Goal: Task Accomplishment & Management: Manage account settings

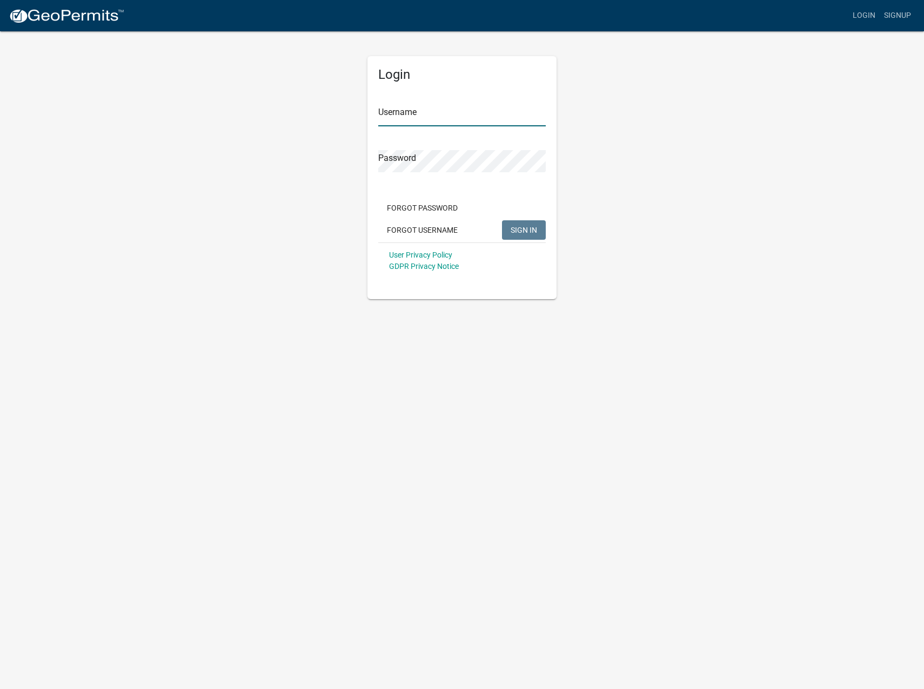
type input "United States Alliance Fire Protection"
click at [526, 232] on span "SIGN IN" at bounding box center [523, 229] width 26 height 9
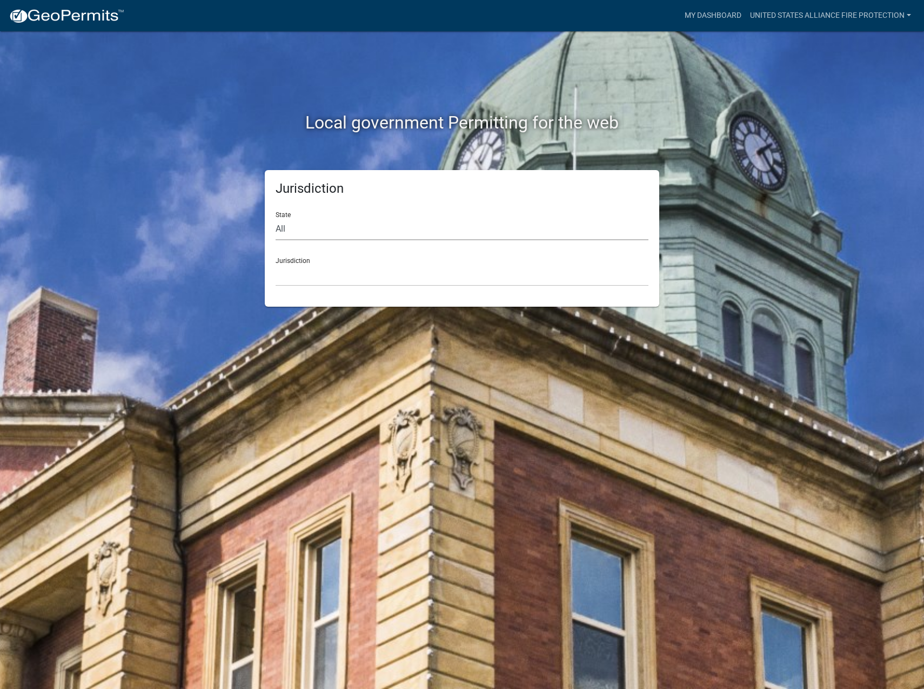
click at [291, 227] on select "All [US_STATE] [US_STATE] [US_STATE] [US_STATE] [US_STATE] [US_STATE] [US_STATE…" at bounding box center [461, 229] width 373 height 22
select select "[US_STATE]"
click at [275, 218] on select "All [US_STATE] [US_STATE] [US_STATE] [US_STATE] [US_STATE] [US_STATE] [US_STATE…" at bounding box center [461, 229] width 373 height 22
click at [300, 281] on select "City of [GEOGRAPHIC_DATA], [US_STATE] City of [GEOGRAPHIC_DATA], [US_STATE] Cit…" at bounding box center [461, 275] width 373 height 22
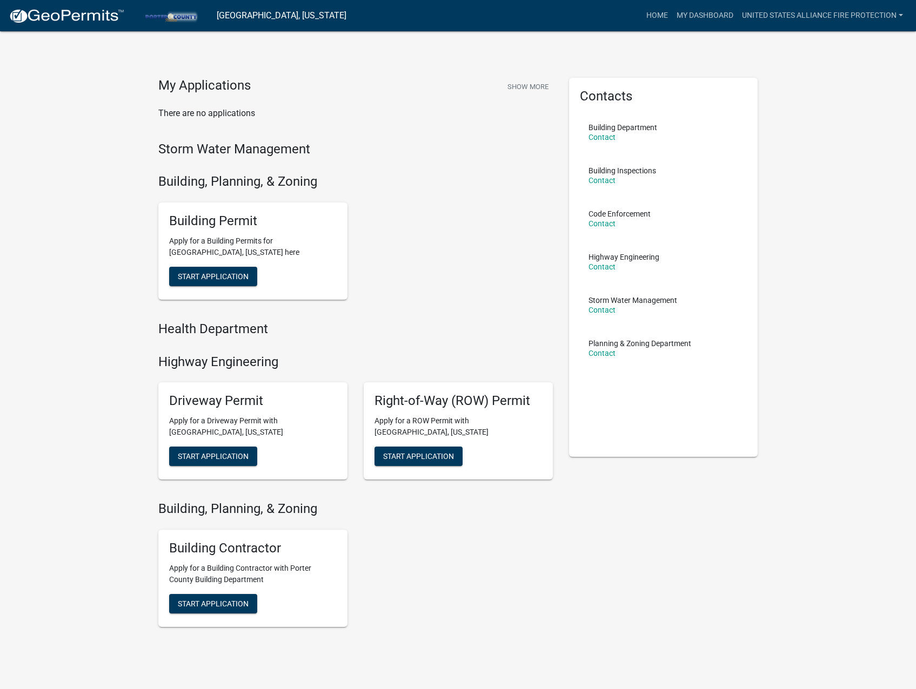
click at [291, 260] on div "Building Permit Apply for a Building Permits for [GEOGRAPHIC_DATA], [US_STATE] …" at bounding box center [252, 251] width 189 height 97
click at [457, 237] on div "Building Permit Apply for a Building Permits for [GEOGRAPHIC_DATA], [US_STATE] …" at bounding box center [355, 251] width 410 height 115
click at [522, 92] on button "Show More" at bounding box center [528, 87] width 50 height 18
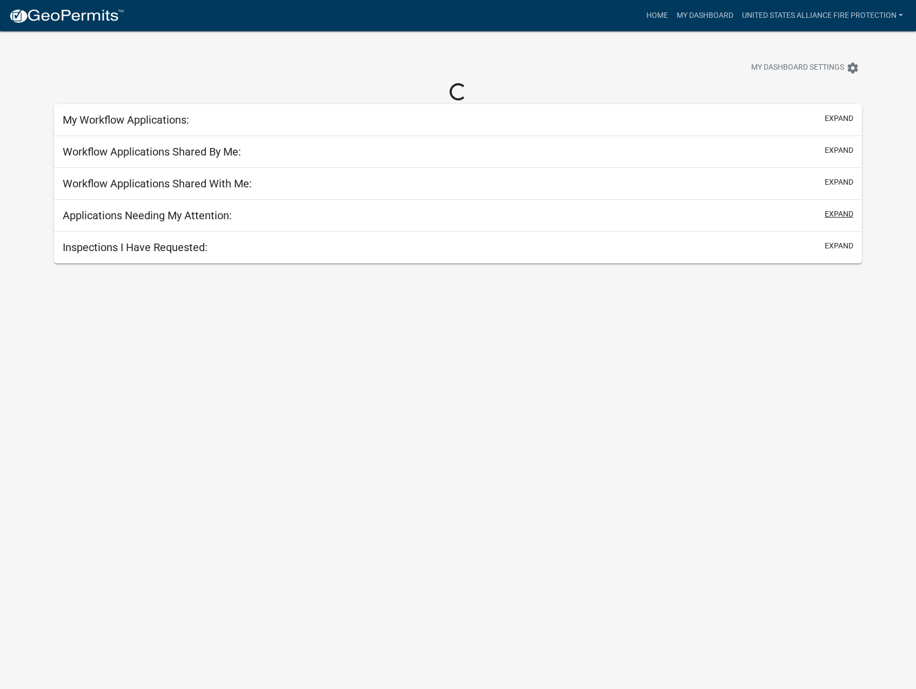
click at [842, 216] on button "expand" at bounding box center [838, 213] width 29 height 11
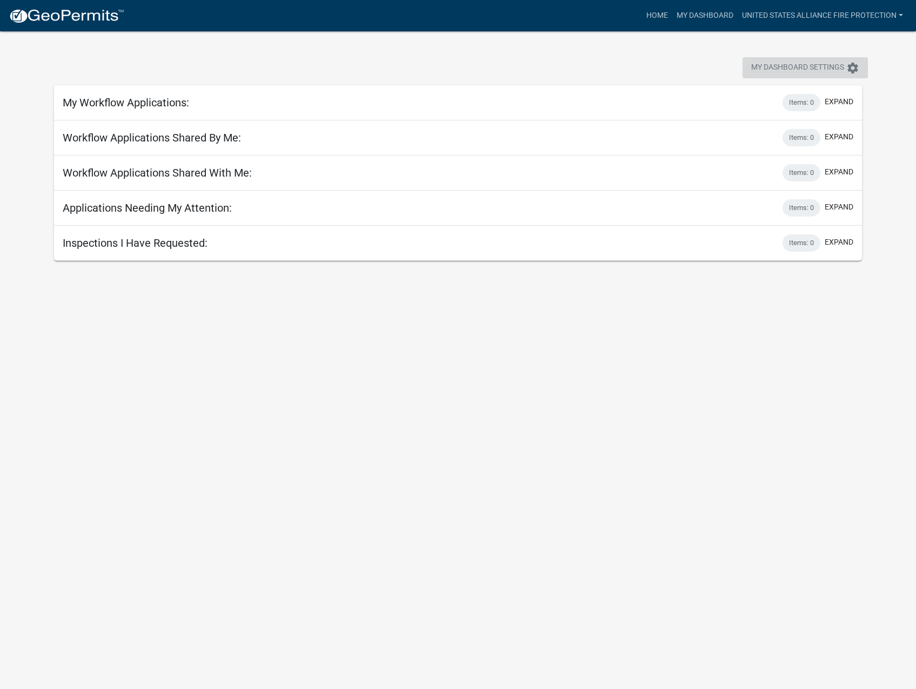
click at [778, 60] on button "My Dashboard Settings settings" at bounding box center [804, 67] width 125 height 21
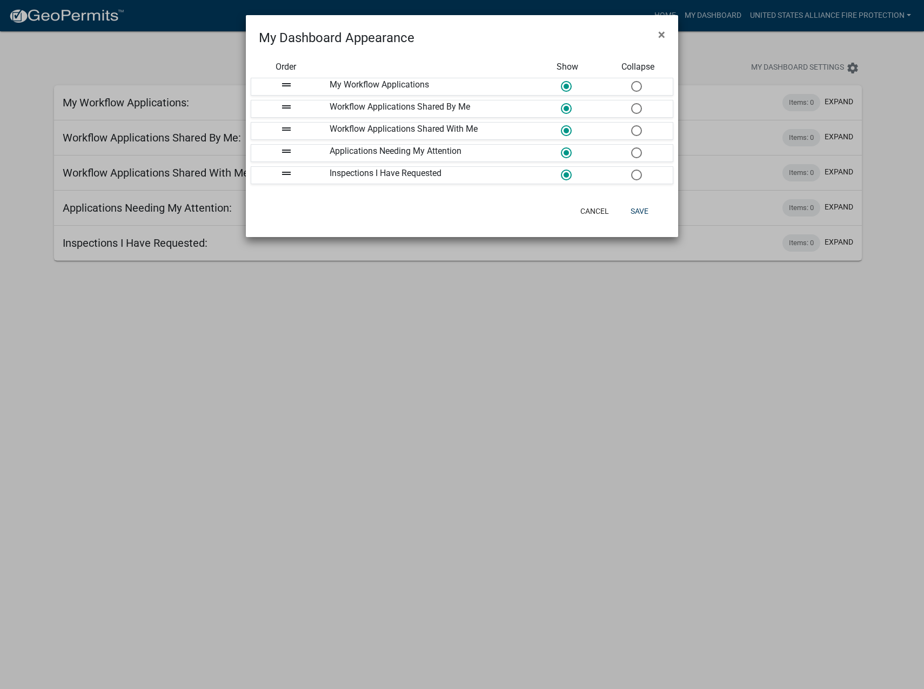
click at [559, 322] on ngb-modal-window "My Dashboard Appearance × Order Show Collapse drag_handle My Workflow Applicati…" at bounding box center [462, 344] width 924 height 689
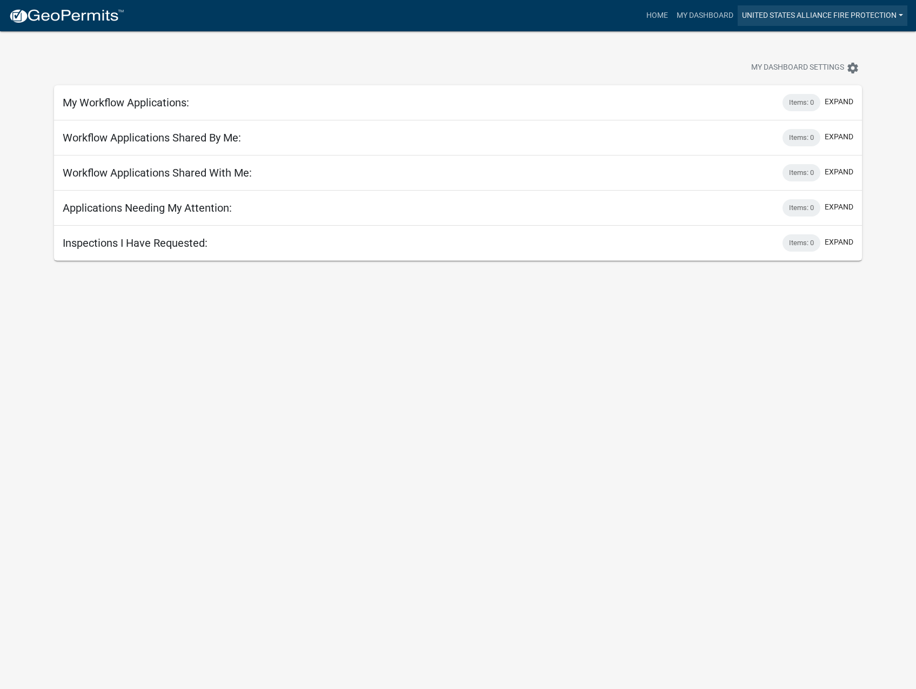
click at [758, 18] on link "United States Alliance Fire Protection" at bounding box center [822, 15] width 170 height 21
click at [865, 37] on link "Account" at bounding box center [863, 44] width 86 height 26
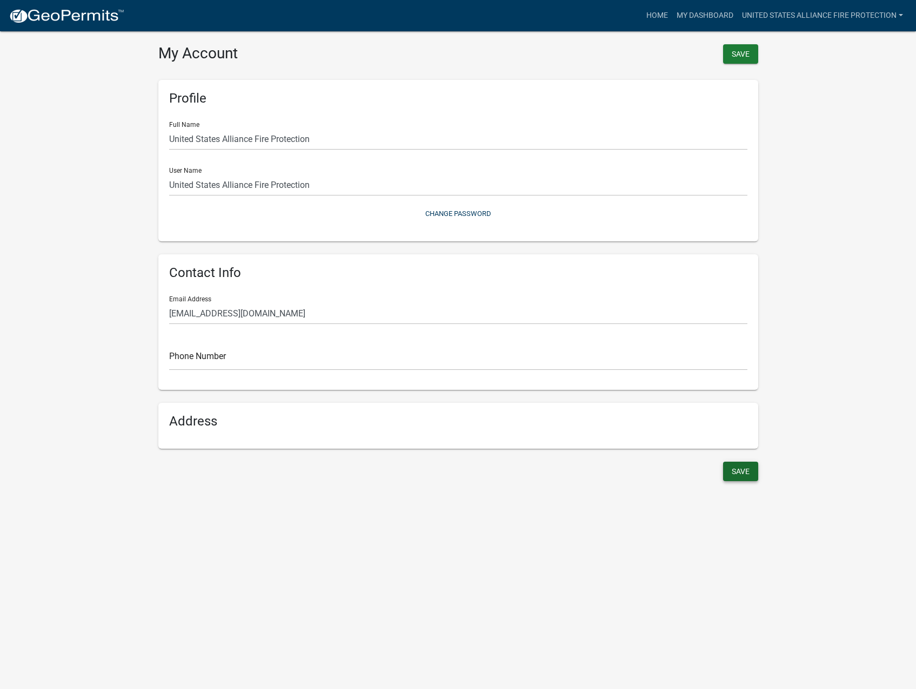
click at [738, 477] on button "Save" at bounding box center [740, 471] width 35 height 19
